Goal: Task Accomplishment & Management: Manage account settings

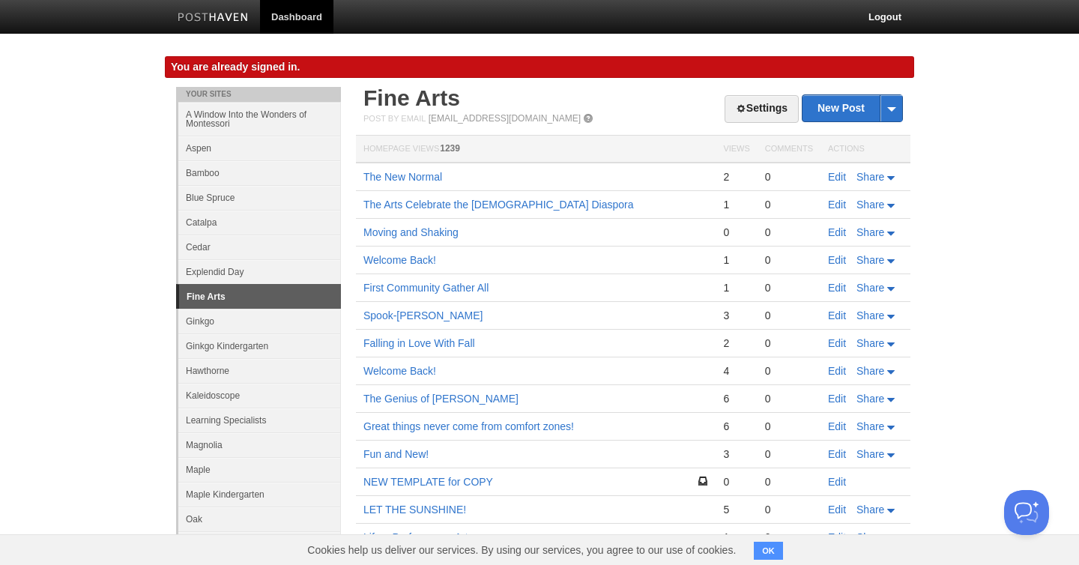
click at [217, 23] on link at bounding box center [213, 19] width 94 height 34
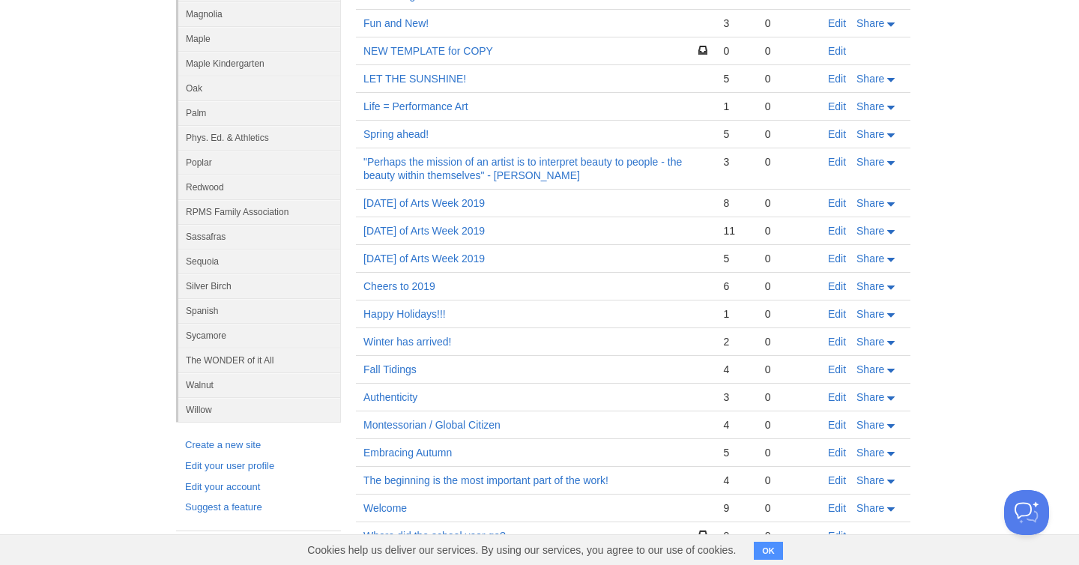
scroll to position [406, 0]
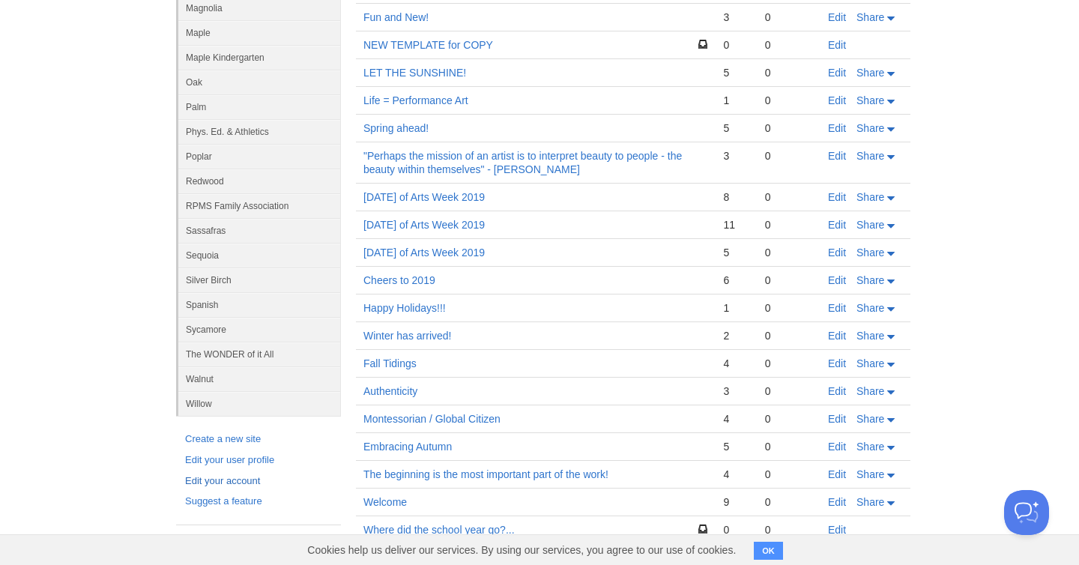
click at [238, 481] on link "Edit your account" at bounding box center [258, 481] width 147 height 16
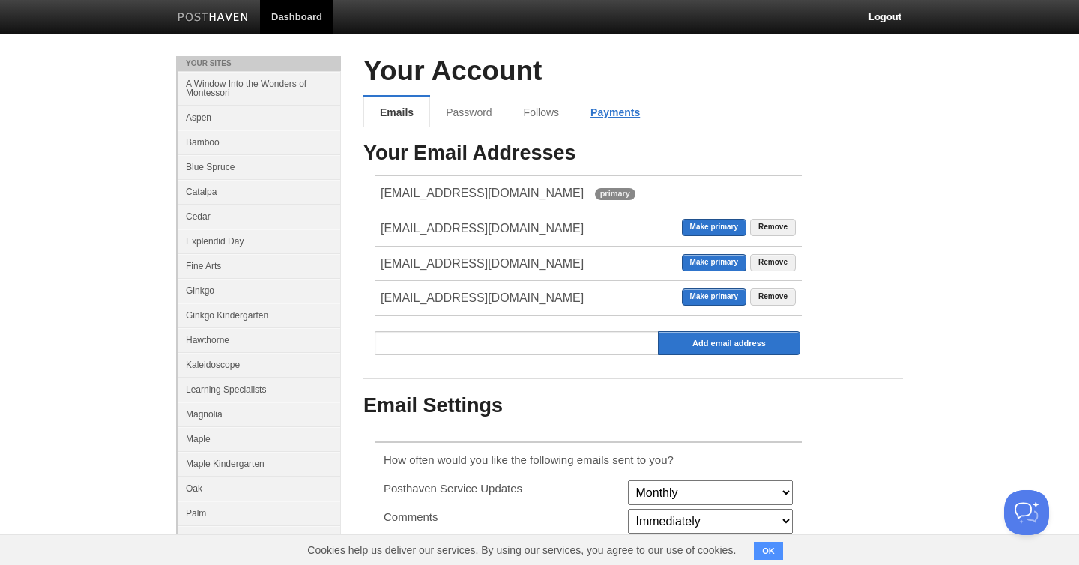
click at [603, 115] on link "Payments" at bounding box center [615, 112] width 81 height 30
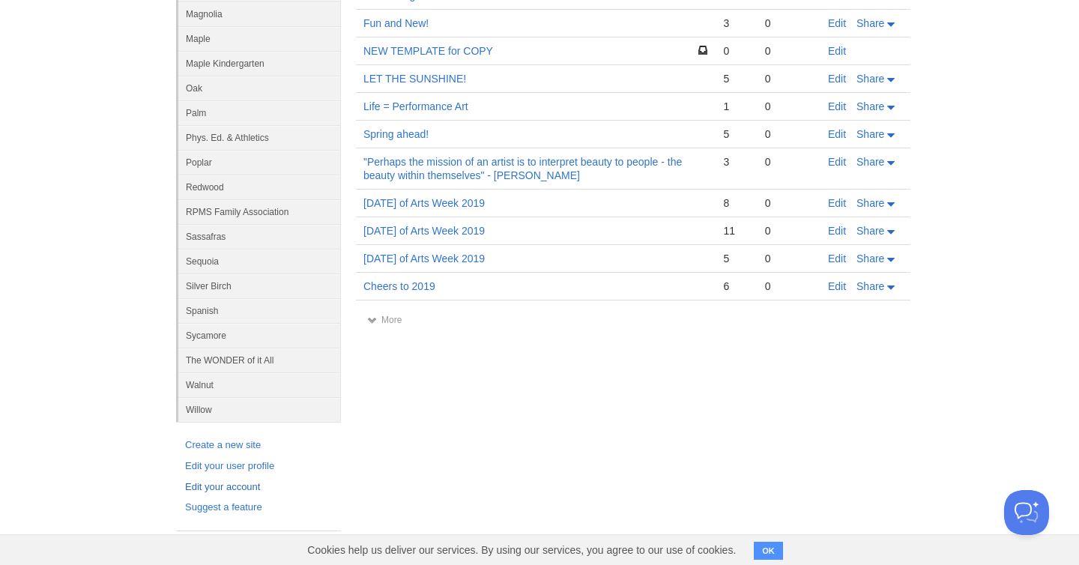
click at [217, 489] on link "Edit your account" at bounding box center [258, 487] width 147 height 16
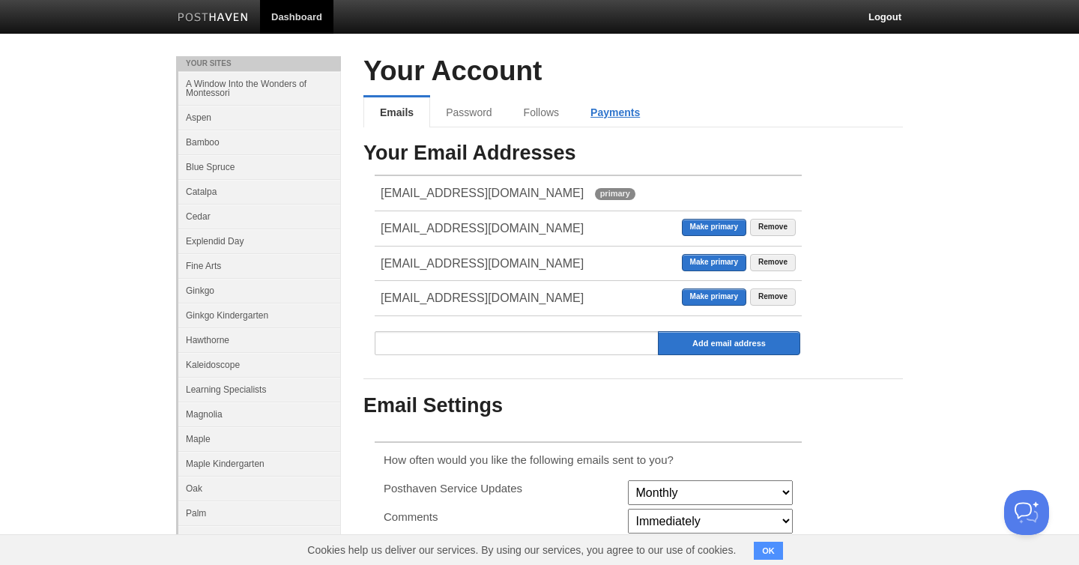
click at [622, 112] on link "Payments" at bounding box center [615, 112] width 81 height 30
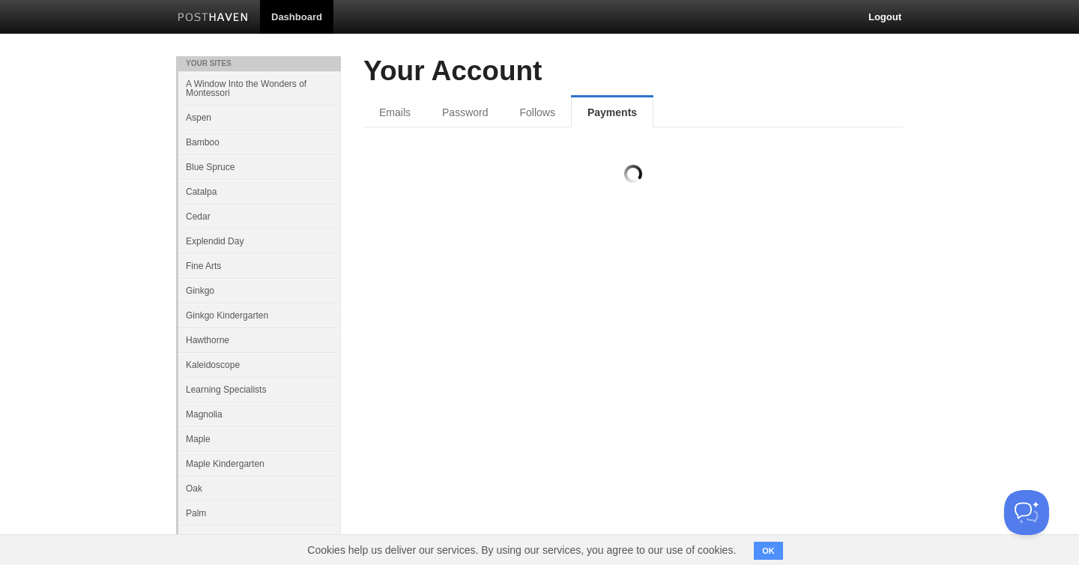
click at [769, 550] on button "OK" at bounding box center [768, 551] width 29 height 18
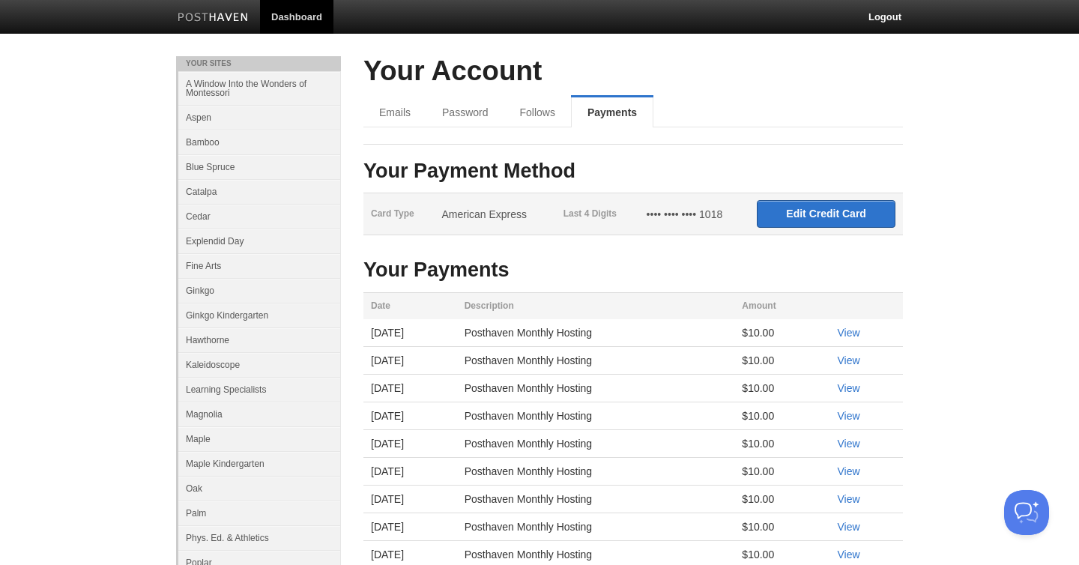
click at [866, 339] on td "View" at bounding box center [865, 333] width 73 height 28
click at [856, 330] on link "View" at bounding box center [848, 333] width 22 height 12
